Goal: Find specific page/section: Find specific page/section

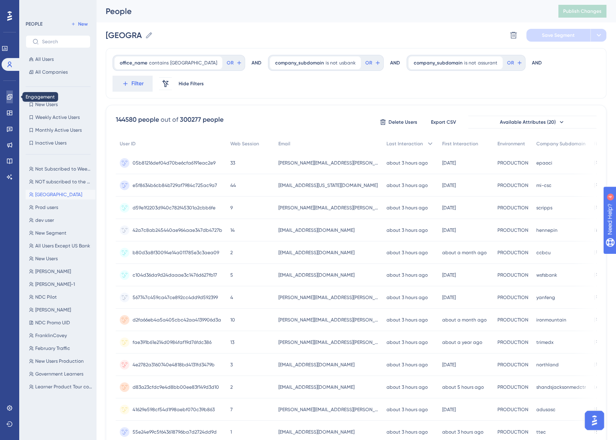
click at [11, 98] on icon at bounding box center [9, 96] width 5 height 5
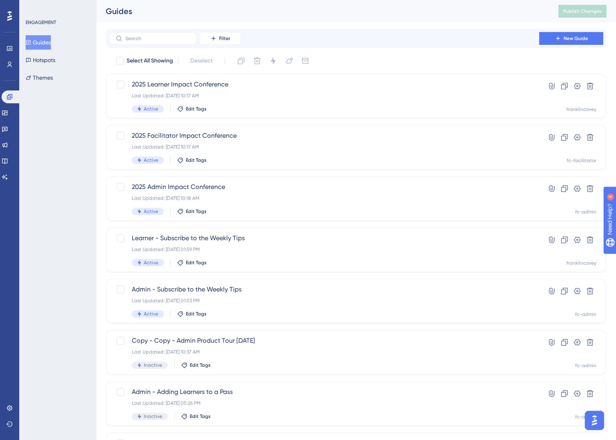
click at [10, 16] on icon at bounding box center [9, 16] width 5 height 10
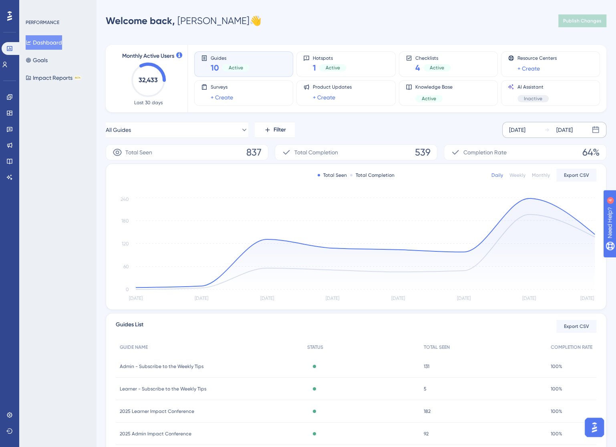
click at [597, 130] on icon at bounding box center [596, 130] width 8 height 8
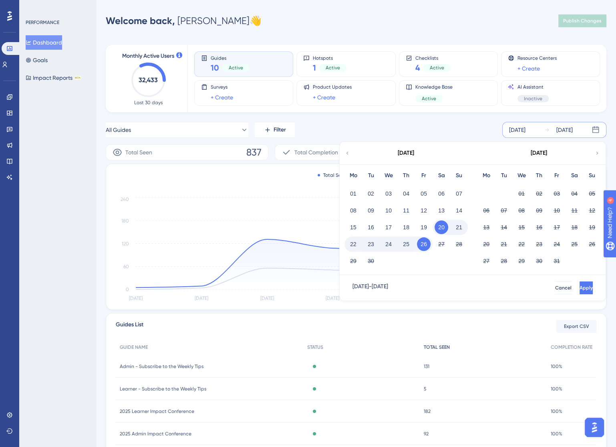
click at [470, 329] on div "All Guides Filter [DATE] [DATE] [DATE] Mo Tu We Th Fr Sa Su 01 02 03 04 05 06 0…" at bounding box center [356, 307] width 501 height 371
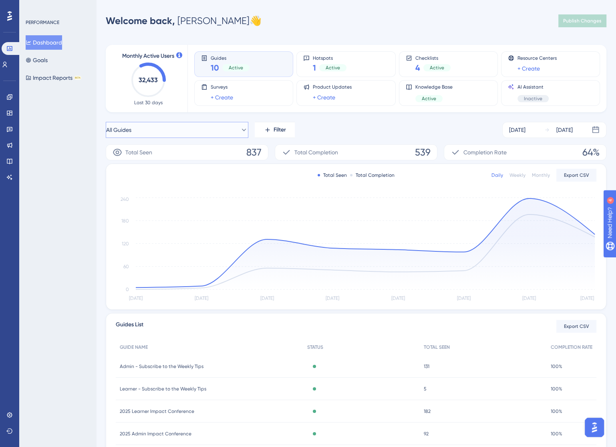
click at [201, 133] on button "All Guides" at bounding box center [177, 130] width 143 height 16
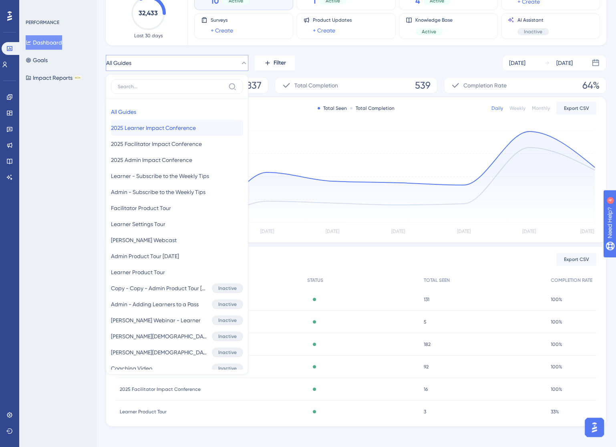
click at [143, 126] on span "2025 Learner Impact Conference" at bounding box center [153, 128] width 85 height 10
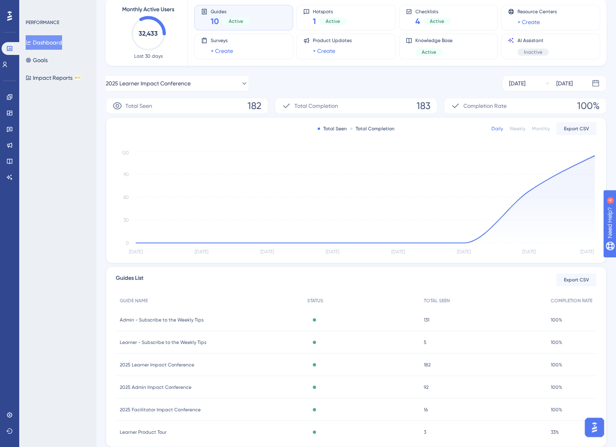
scroll to position [0, 0]
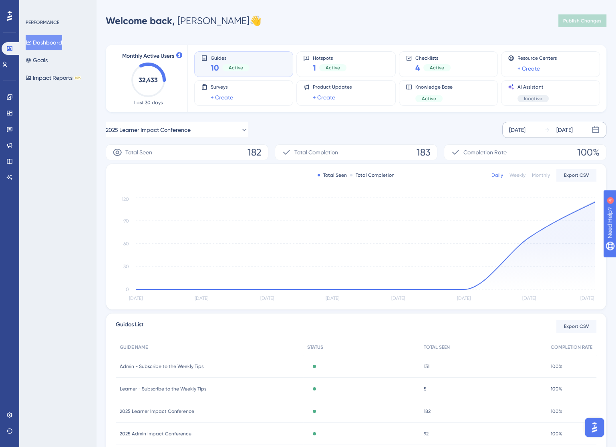
click at [547, 130] on icon at bounding box center [548, 130] width 6 height 6
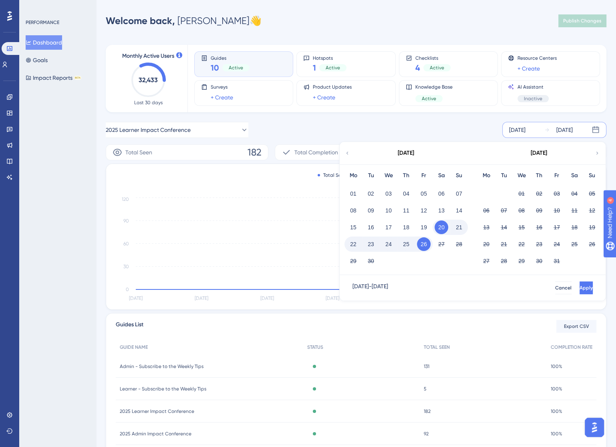
click at [547, 130] on icon at bounding box center [548, 130] width 6 height 6
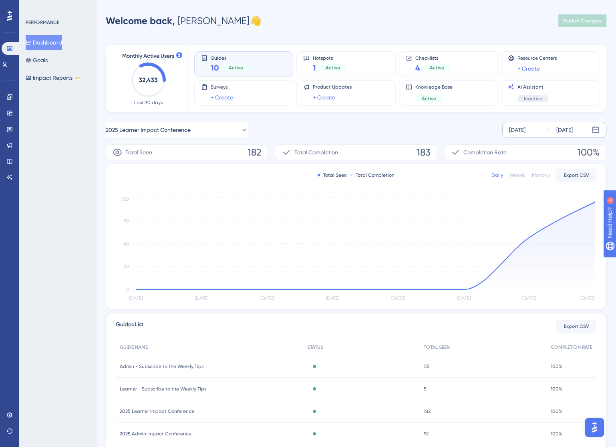
click at [547, 130] on icon at bounding box center [548, 130] width 6 height 6
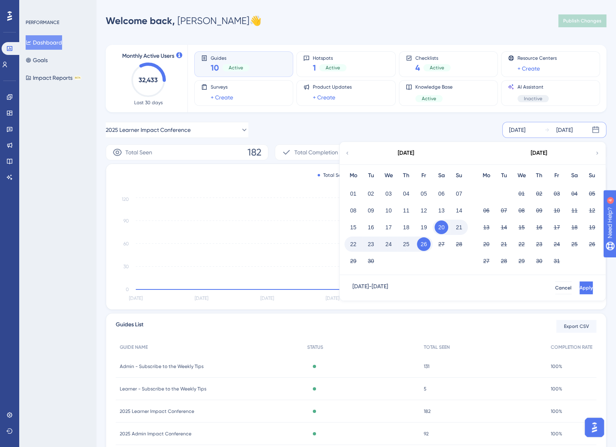
click at [547, 130] on icon at bounding box center [548, 130] width 6 height 6
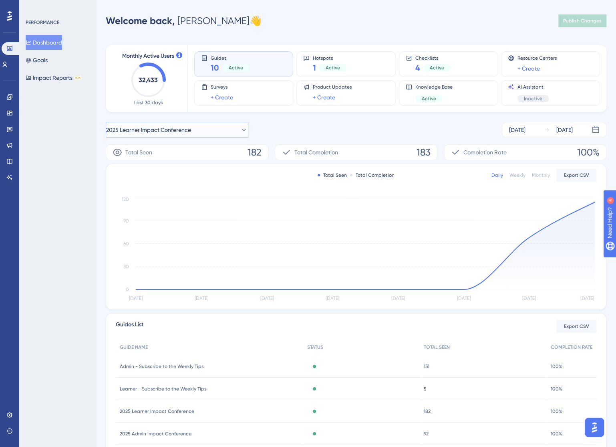
click at [218, 131] on button "2025 Learner Impact Conference" at bounding box center [177, 130] width 143 height 16
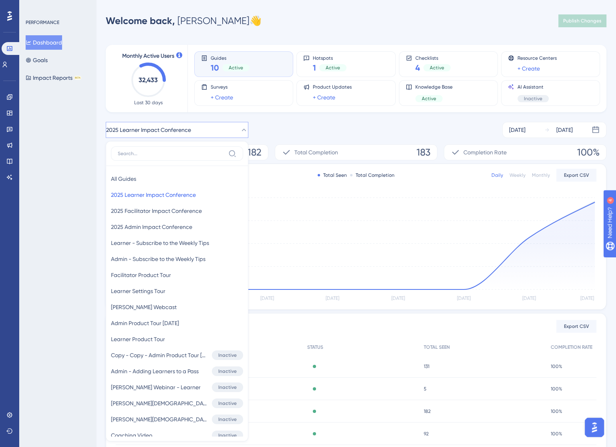
scroll to position [62, 0]
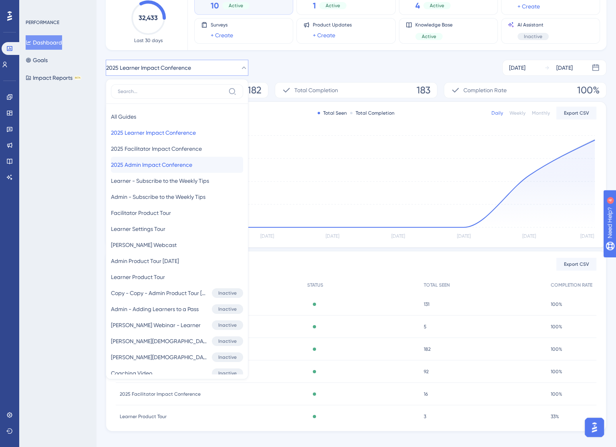
click at [202, 168] on button "2025 Admin Impact Conference 2025 Admin Impact Conference" at bounding box center [177, 165] width 132 height 16
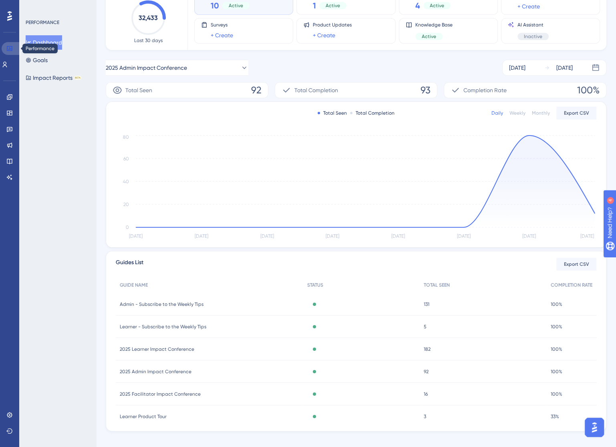
click at [10, 50] on icon at bounding box center [9, 48] width 5 height 5
click at [12, 99] on icon at bounding box center [9, 97] width 6 height 6
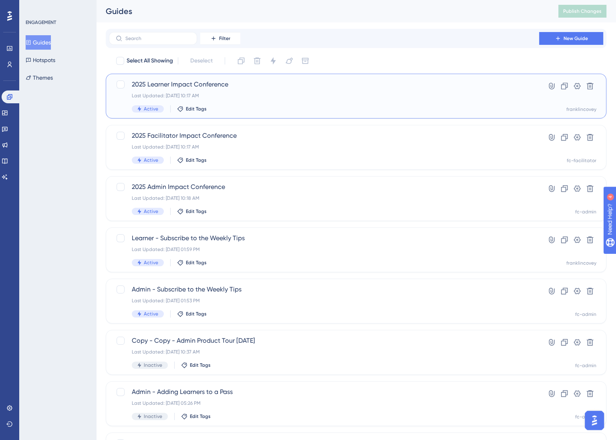
click at [197, 82] on span "2025 Learner Impact Conference" at bounding box center [324, 85] width 385 height 10
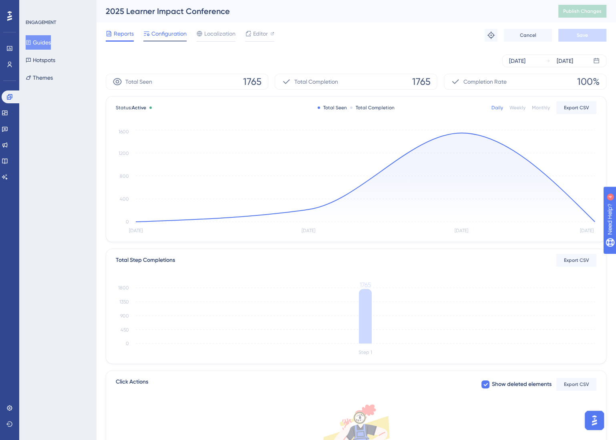
click at [171, 36] on span "Configuration" at bounding box center [168, 34] width 35 height 10
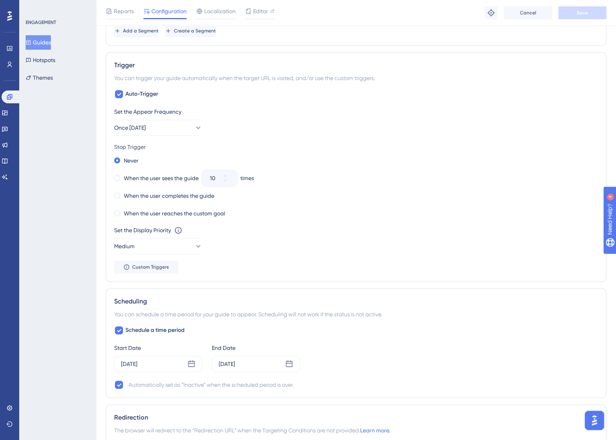
scroll to position [371, 0]
